Goal: Task Accomplishment & Management: Use online tool/utility

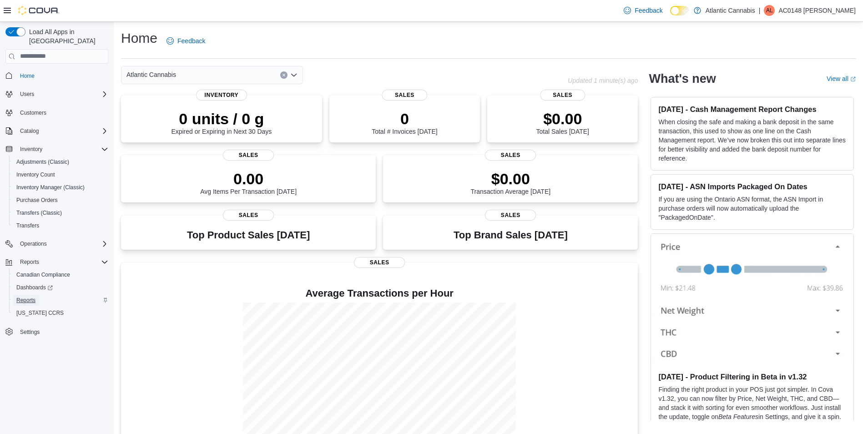
click at [31, 297] on span "Reports" at bounding box center [25, 300] width 19 height 7
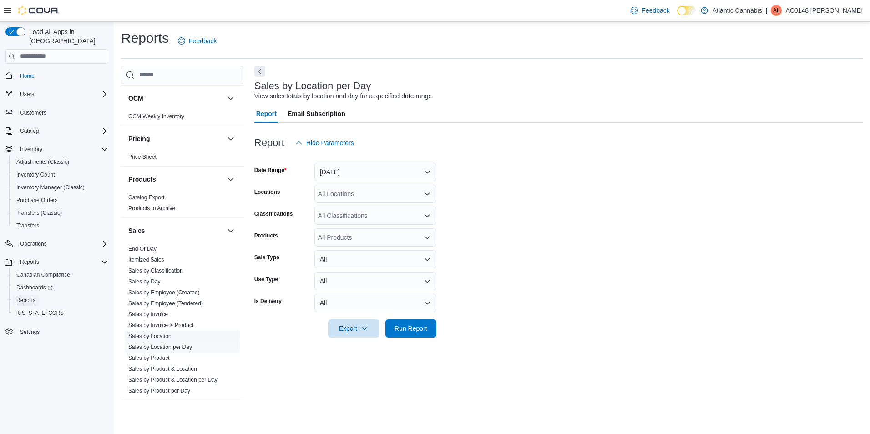
scroll to position [552, 0]
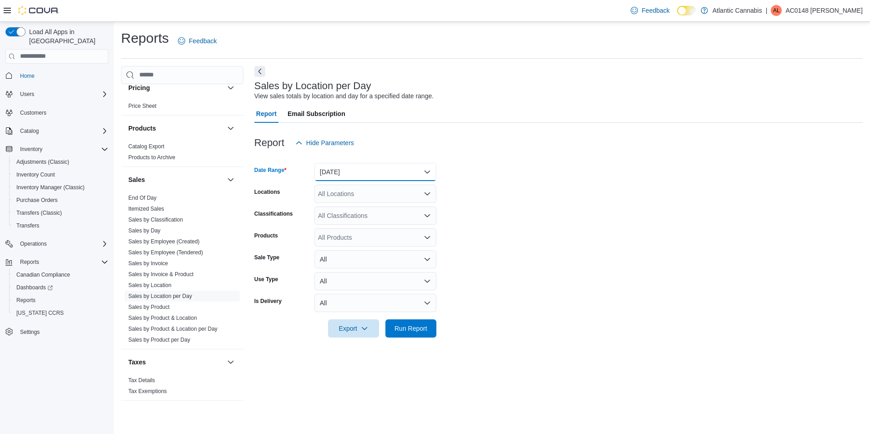
click at [428, 173] on button "[DATE]" at bounding box center [376, 172] width 122 height 18
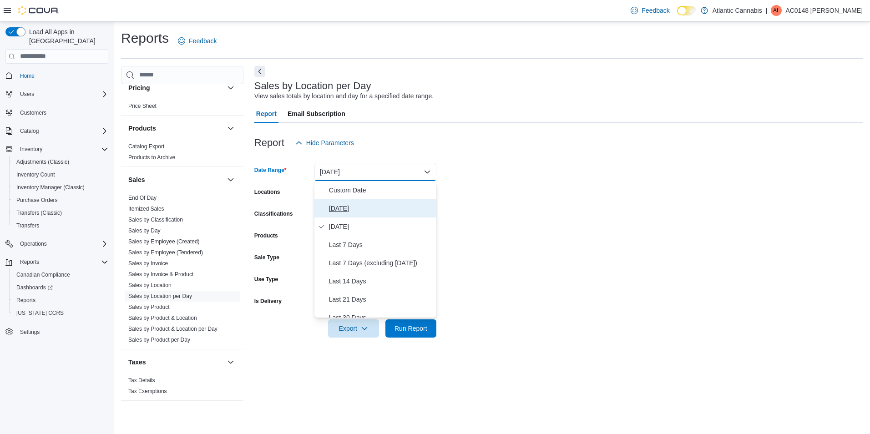
click at [395, 206] on span "[DATE]" at bounding box center [381, 208] width 104 height 11
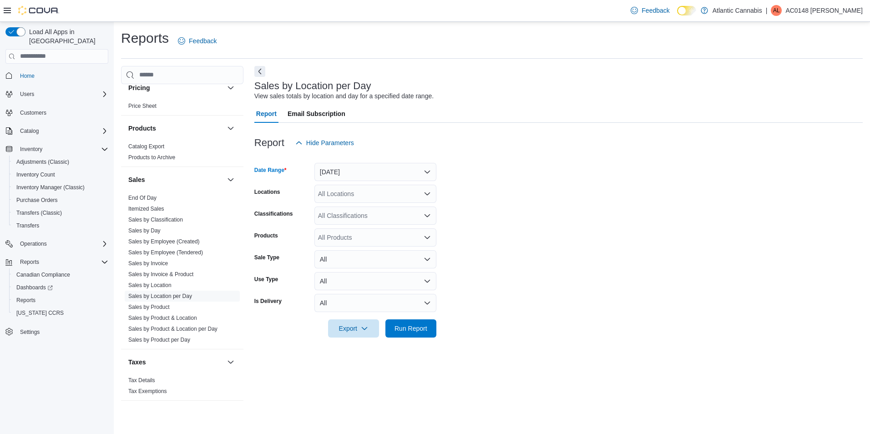
click at [608, 220] on form "Date Range [DATE] Locations All Locations Classifications All Classifications P…" at bounding box center [558, 245] width 609 height 186
click at [409, 195] on div "All Locations" at bounding box center [376, 194] width 122 height 18
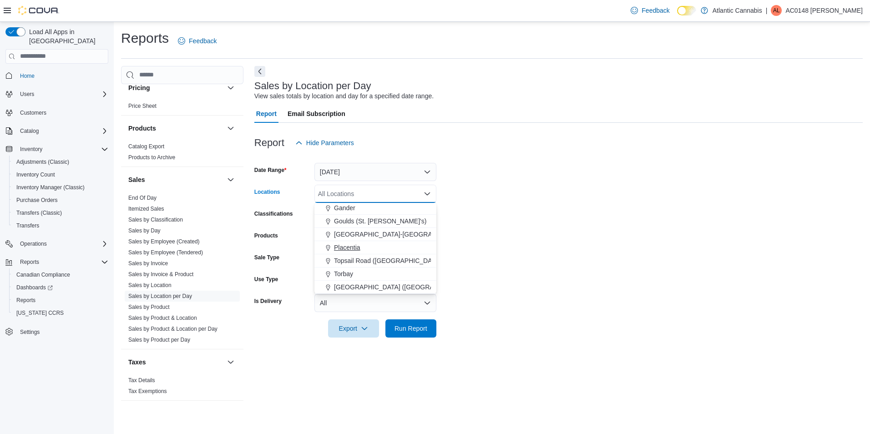
click at [371, 248] on div "Placentia" at bounding box center [375, 247] width 111 height 9
click at [603, 221] on form "Date Range [DATE] Locations [GEOGRAPHIC_DATA] Combo box. Selected. [GEOGRAPHIC_…" at bounding box center [558, 245] width 609 height 186
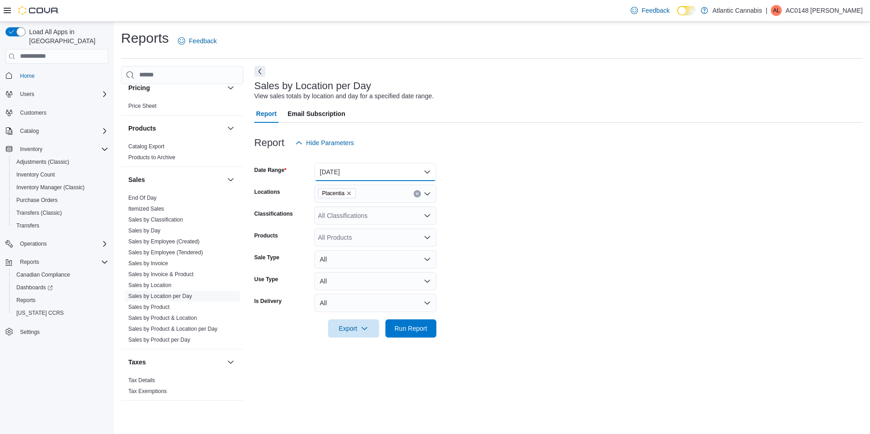
click at [426, 167] on button "[DATE]" at bounding box center [376, 172] width 122 height 18
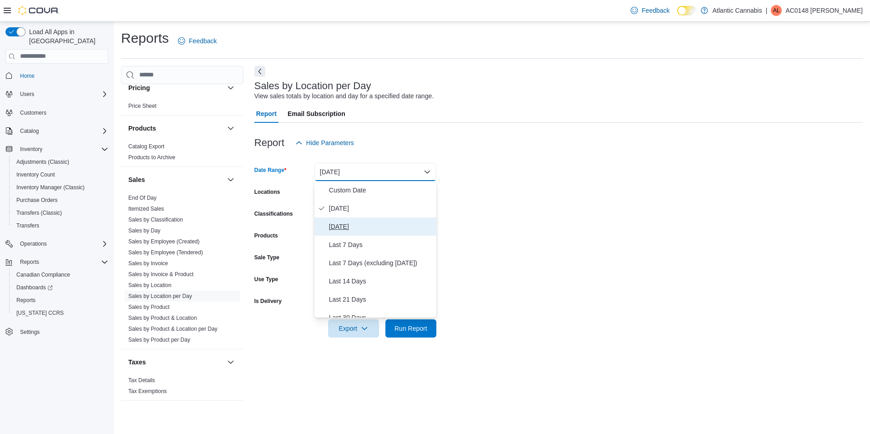
click at [370, 229] on span "[DATE]" at bounding box center [381, 226] width 104 height 11
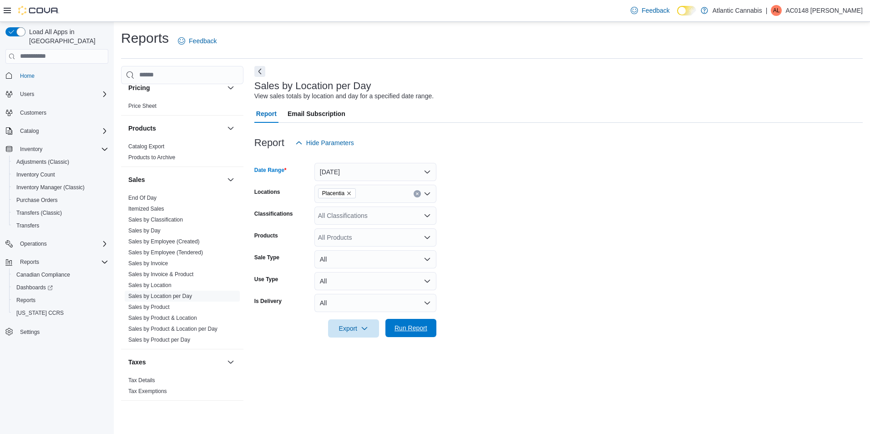
click at [417, 326] on span "Run Report" at bounding box center [411, 328] width 33 height 9
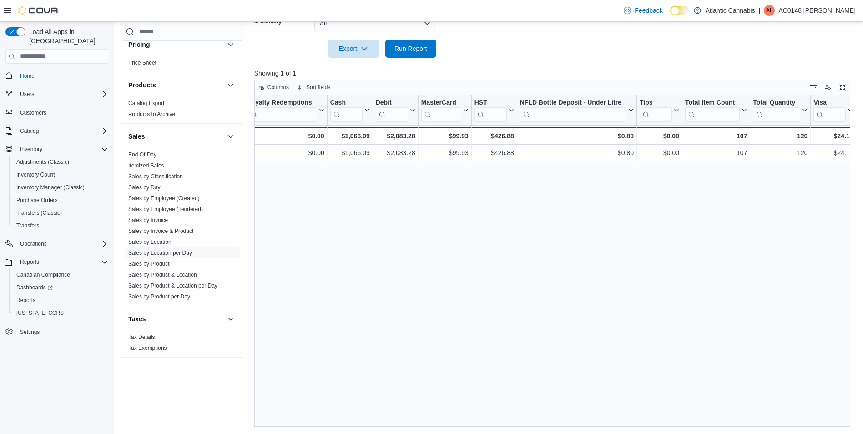
scroll to position [52, 0]
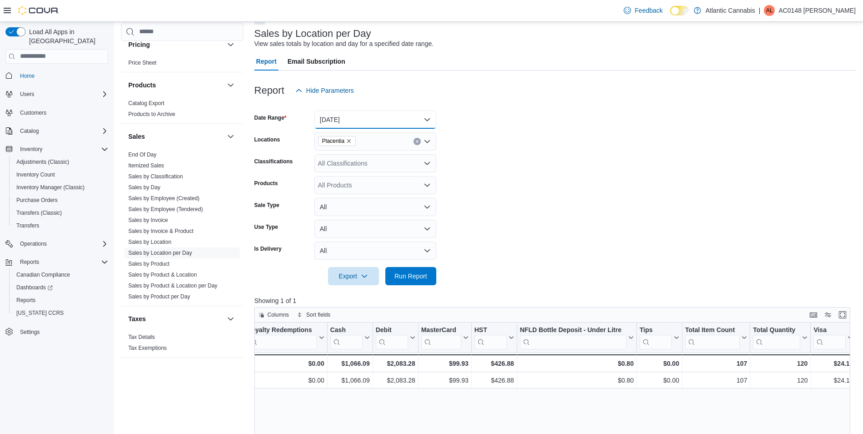
click at [431, 118] on button "[DATE]" at bounding box center [376, 120] width 122 height 18
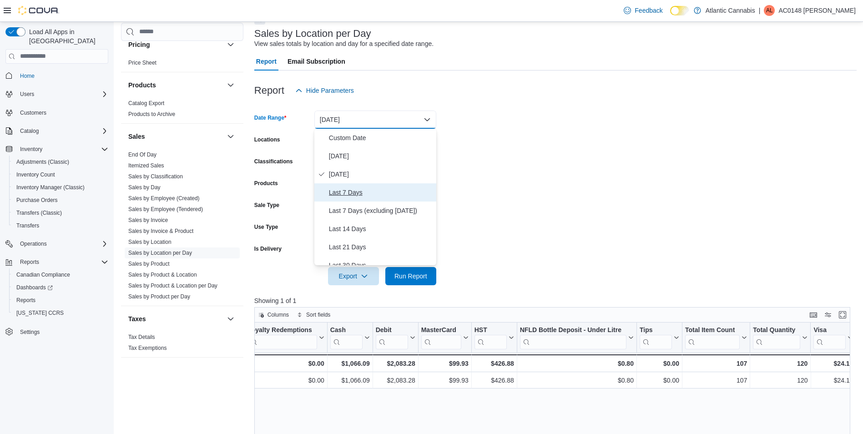
click at [351, 194] on span "Last 7 Days" at bounding box center [381, 192] width 104 height 11
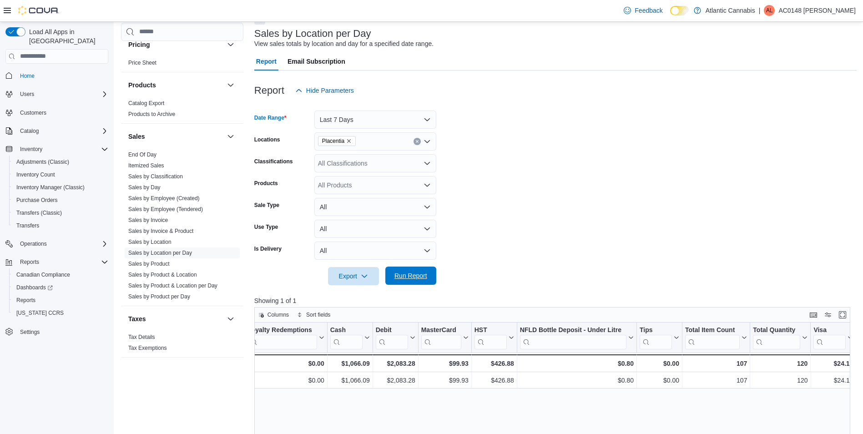
click at [415, 272] on span "Run Report" at bounding box center [411, 275] width 33 height 9
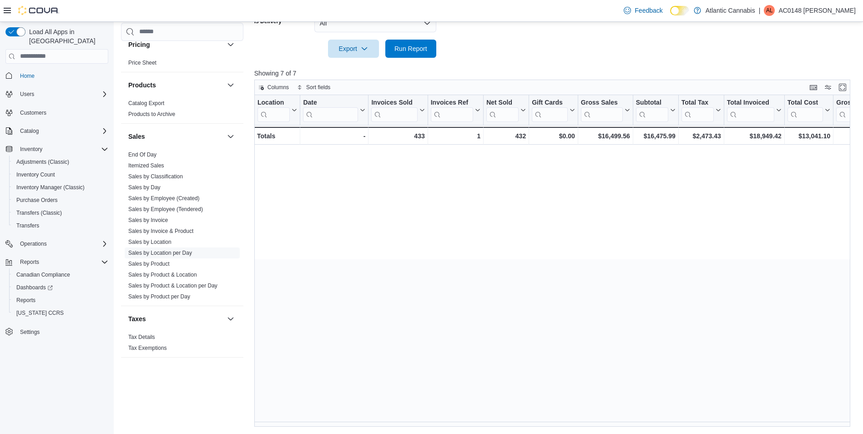
scroll to position [0, 1223]
